Goal: Find specific page/section: Find specific page/section

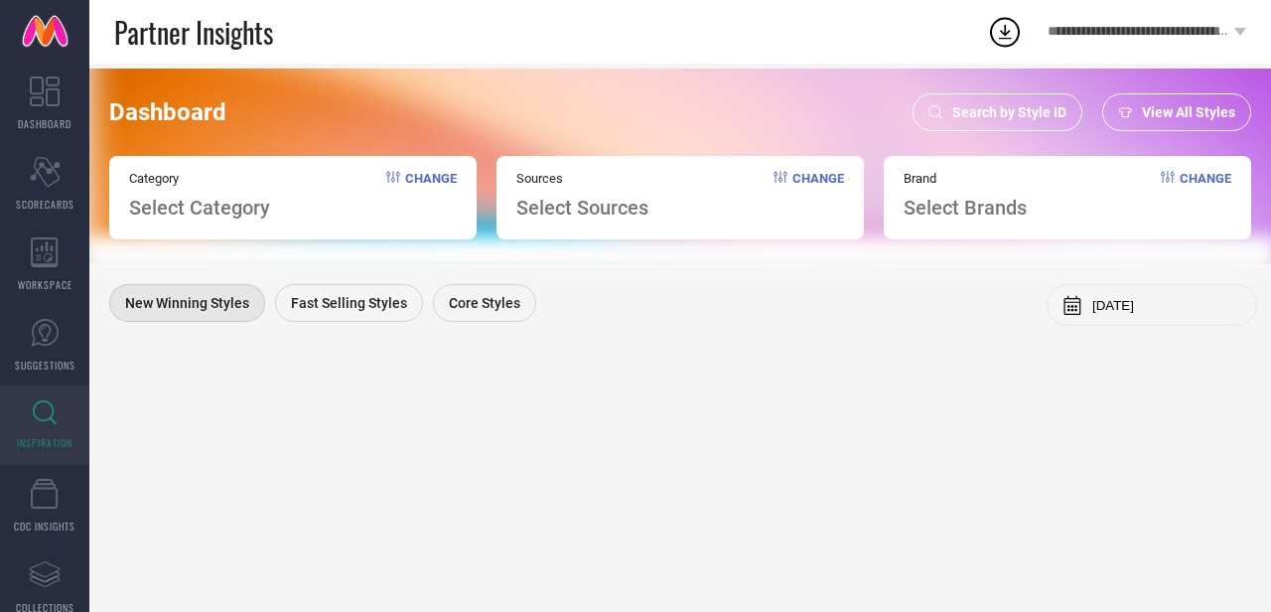
click at [974, 114] on span "Search by Style ID" at bounding box center [1009, 112] width 114 height 16
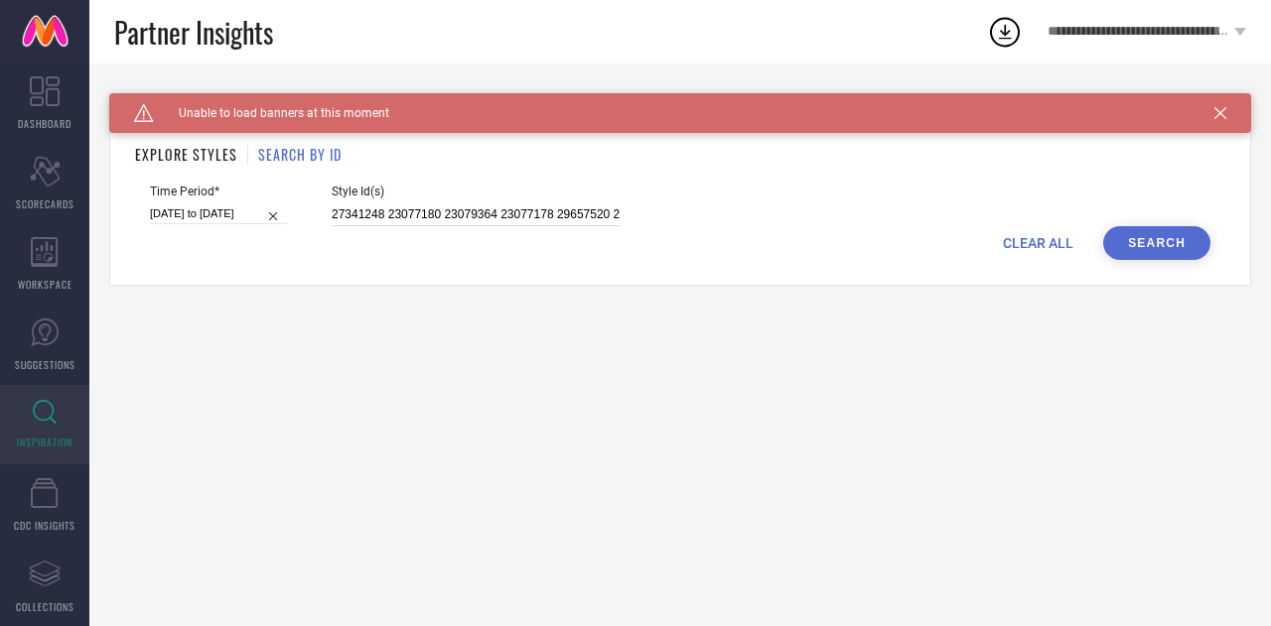
click at [425, 219] on input "27341248 23077180 23079364 23077178 29657520 22796172 24356302 23393212 2952476…" at bounding box center [476, 215] width 288 height 23
